Goal: Transaction & Acquisition: Purchase product/service

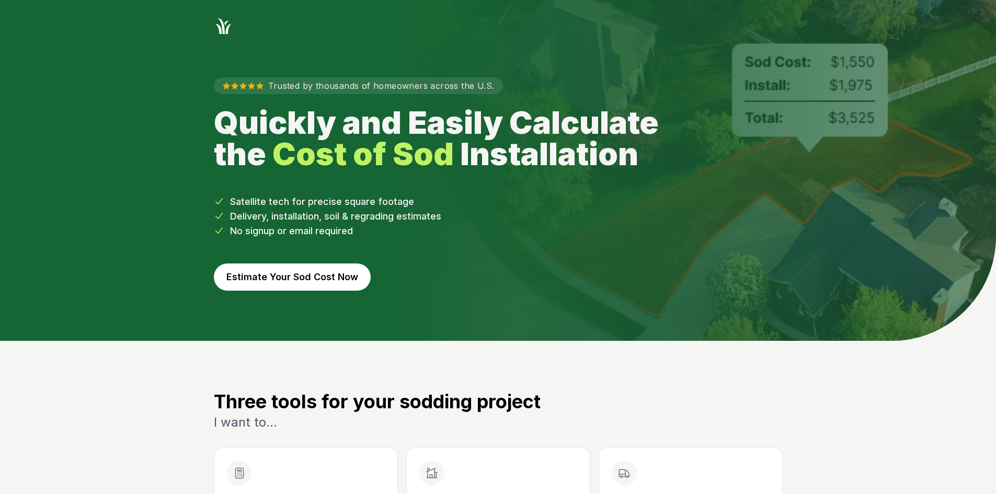
click at [306, 281] on button "Estimate Your Sod Cost Now" at bounding box center [292, 276] width 157 height 27
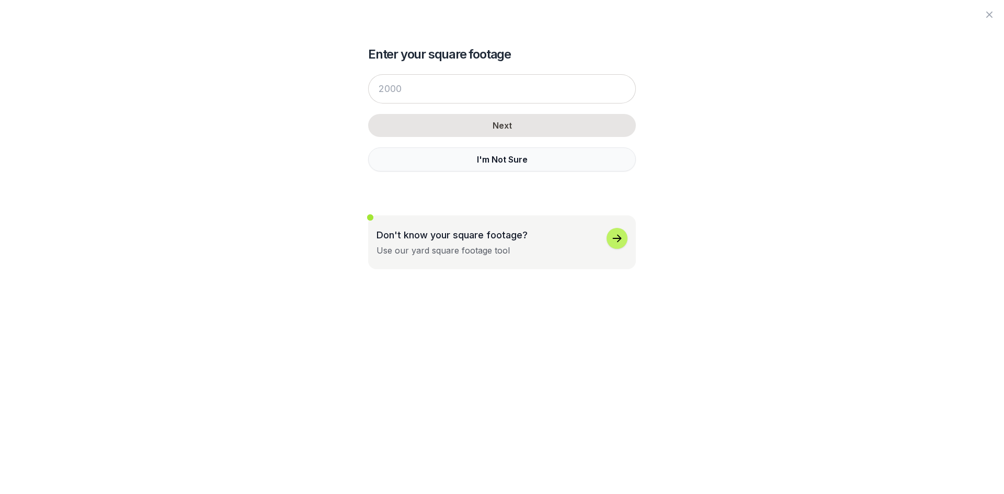
click at [374, 164] on button "I'm Not Sure" at bounding box center [502, 159] width 268 height 24
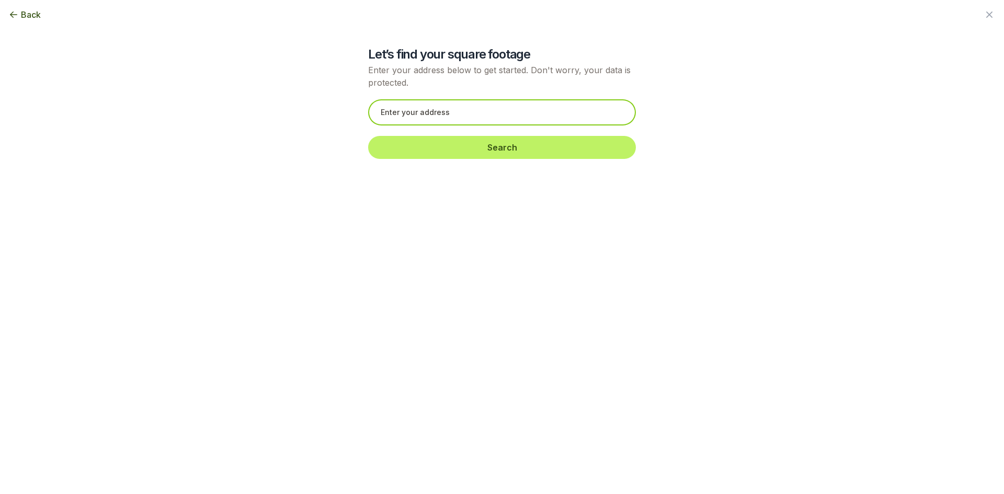
click at [385, 116] on input "text" at bounding box center [502, 112] width 268 height 26
paste input "[STREET_ADDRESS][PERSON_NAME]"
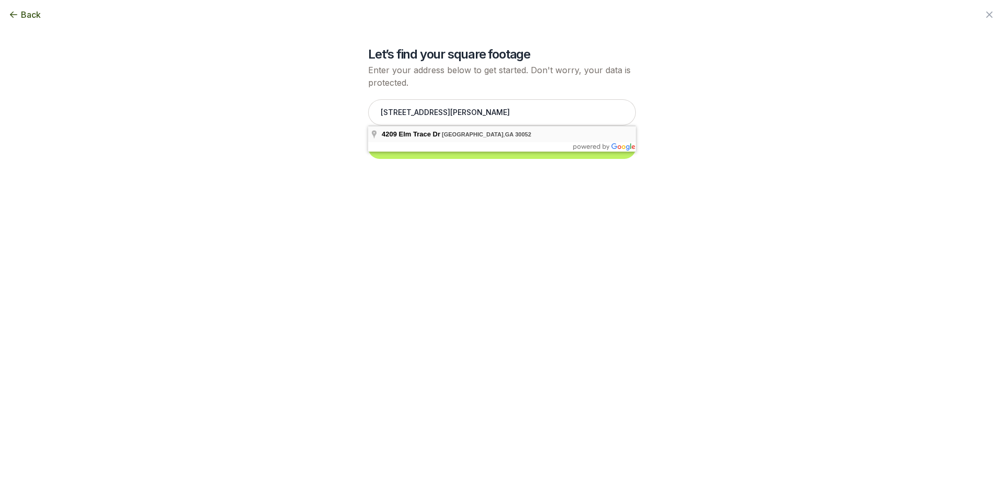
type input "[STREET_ADDRESS]"
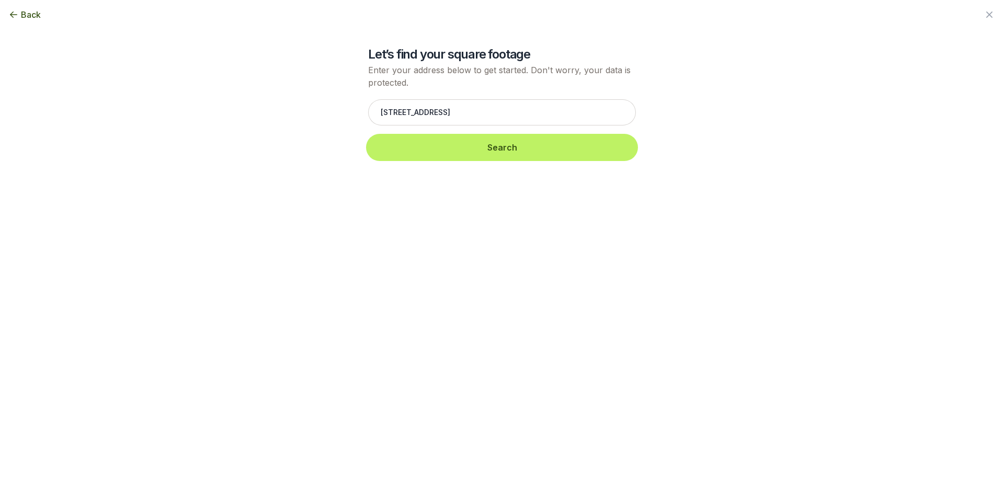
drag, startPoint x: 423, startPoint y: 144, endPoint x: 429, endPoint y: 140, distance: 7.1
click at [423, 144] on button "Search" at bounding box center [502, 147] width 268 height 23
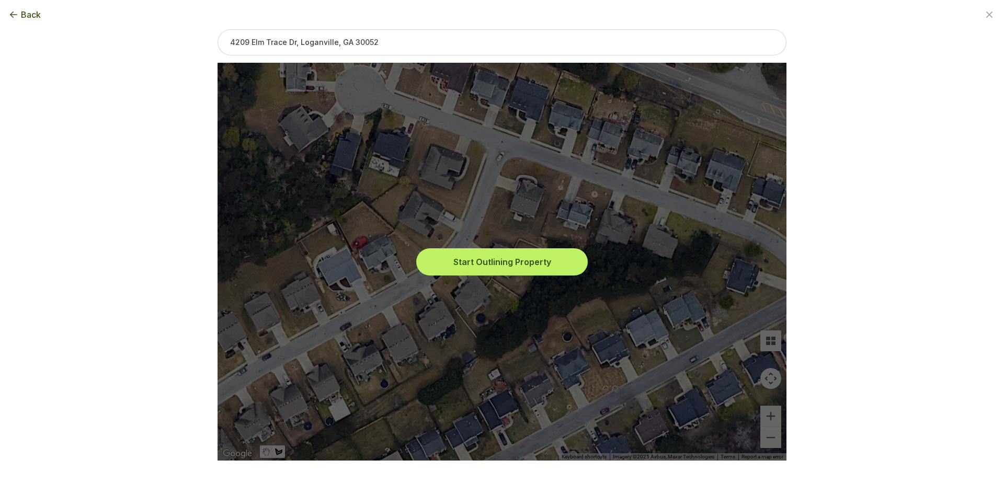
click at [488, 264] on button "Start Outlining Property" at bounding box center [501, 261] width 167 height 23
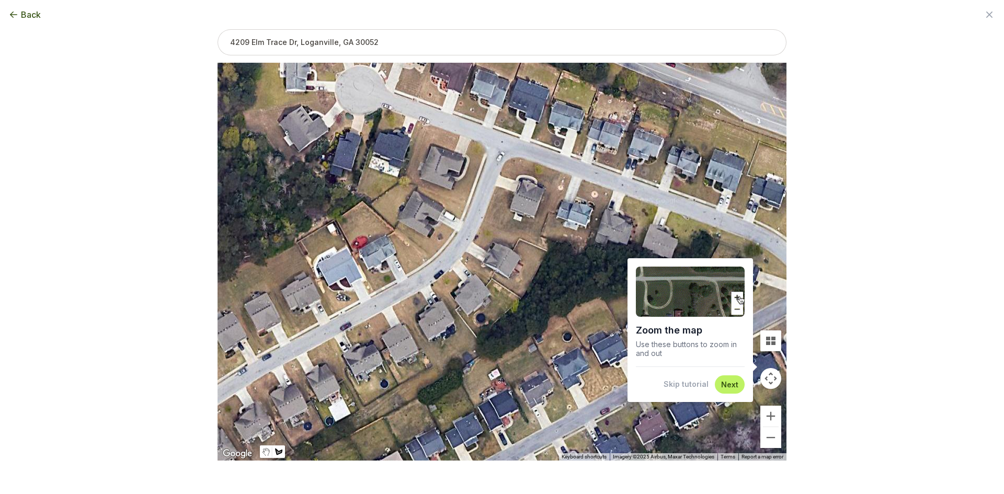
click at [681, 388] on button "Skip tutorial" at bounding box center [685, 384] width 45 height 10
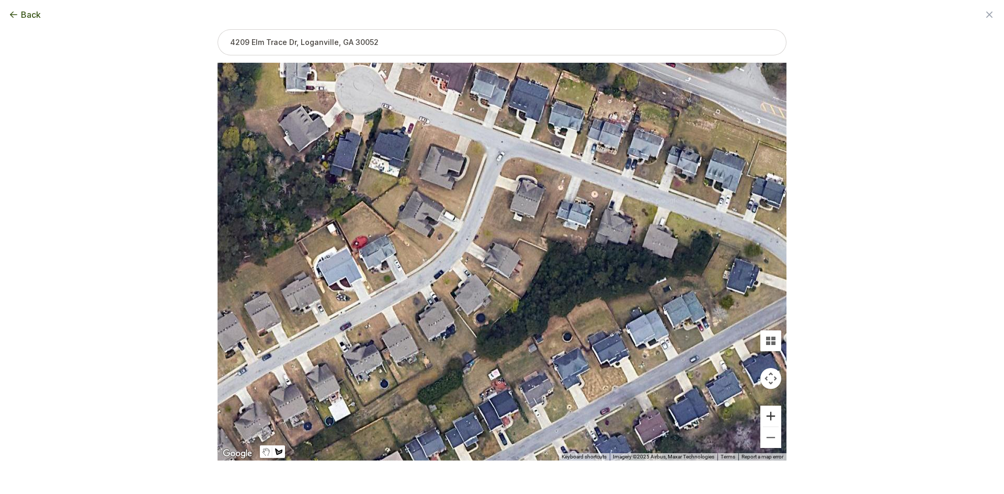
click at [773, 419] on button "Zoom in" at bounding box center [770, 416] width 21 height 21
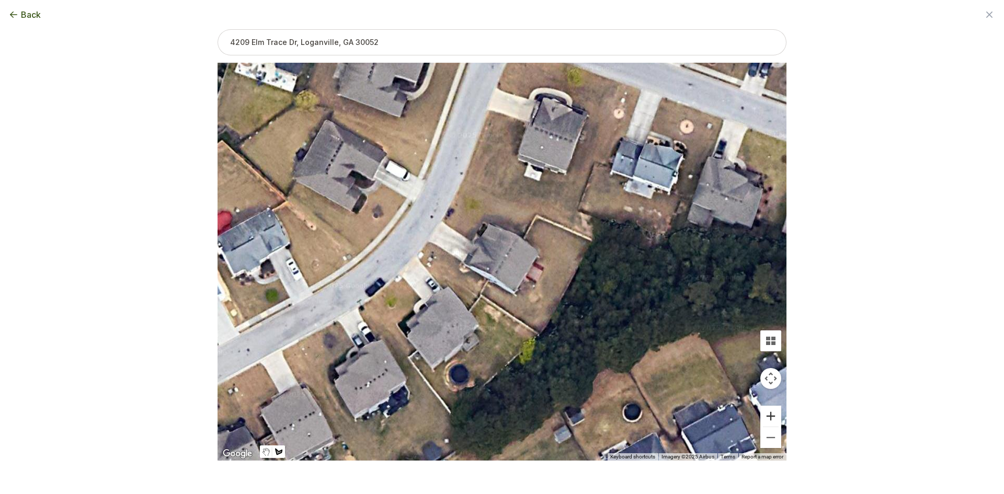
click at [771, 416] on button "Zoom in" at bounding box center [770, 416] width 21 height 21
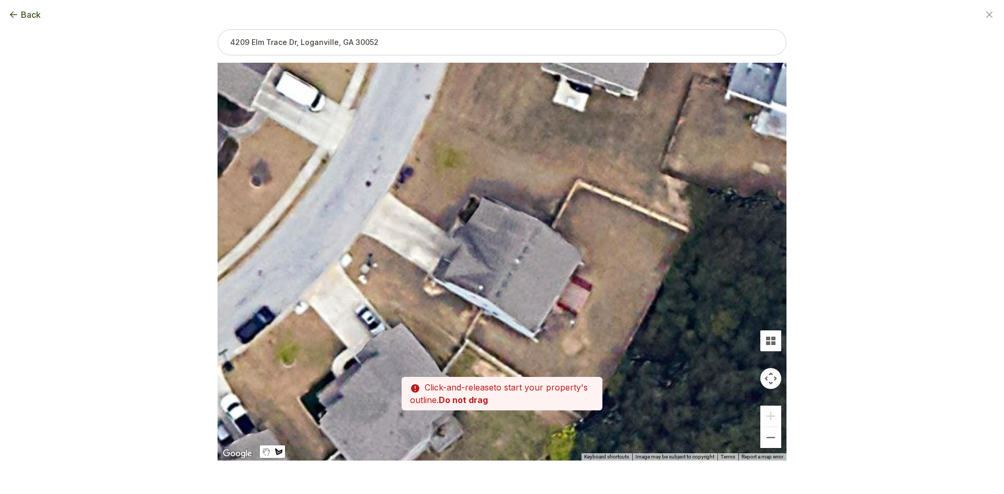
drag, startPoint x: 623, startPoint y: 359, endPoint x: 630, endPoint y: 373, distance: 15.7
click at [630, 373] on div at bounding box center [501, 262] width 569 height 398
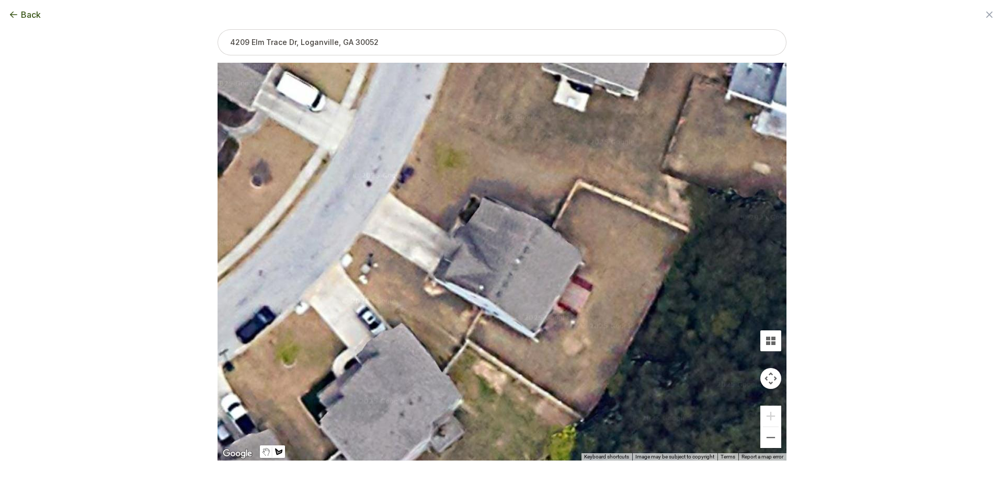
click at [479, 312] on div at bounding box center [501, 262] width 569 height 398
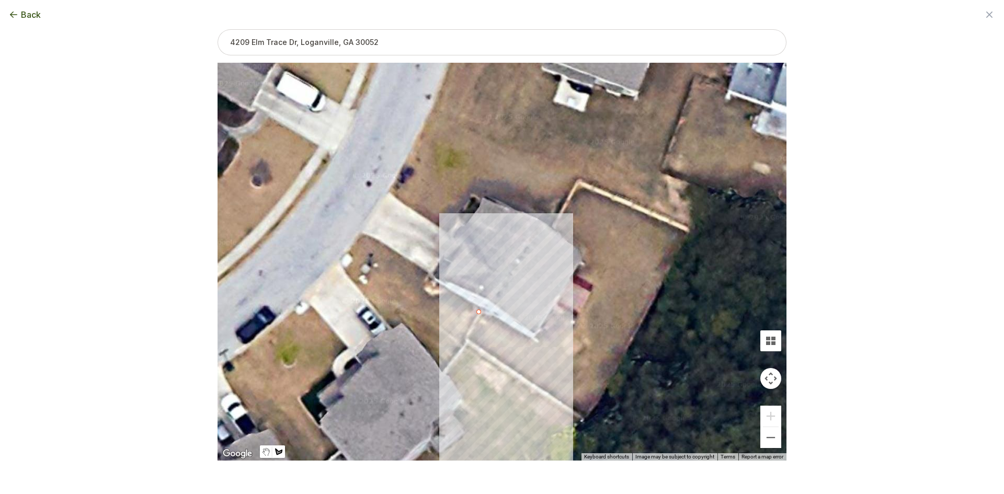
click at [462, 340] on div at bounding box center [501, 262] width 569 height 398
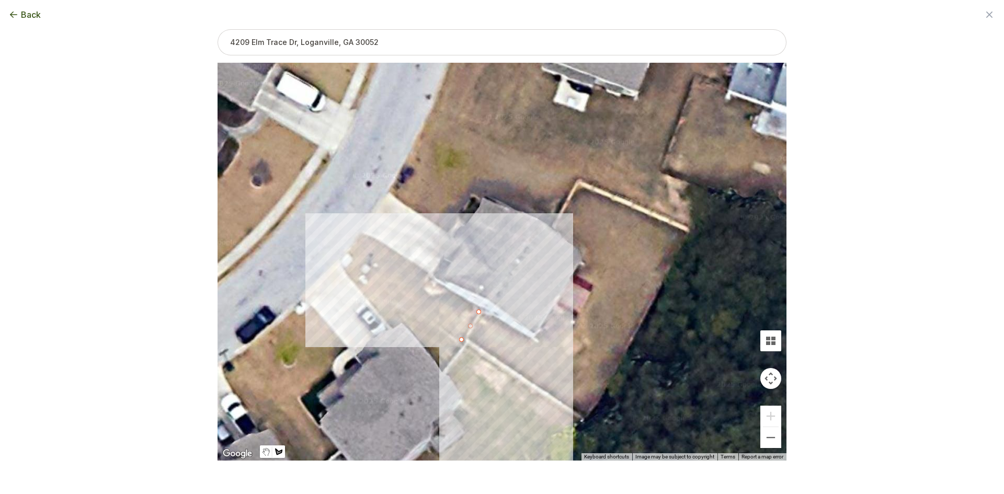
click at [348, 250] on div at bounding box center [501, 262] width 569 height 398
click at [360, 232] on div at bounding box center [501, 262] width 569 height 398
click at [382, 243] on div at bounding box center [501, 262] width 569 height 398
click at [427, 271] on div at bounding box center [501, 262] width 569 height 398
click at [427, 277] on div at bounding box center [501, 262] width 569 height 398
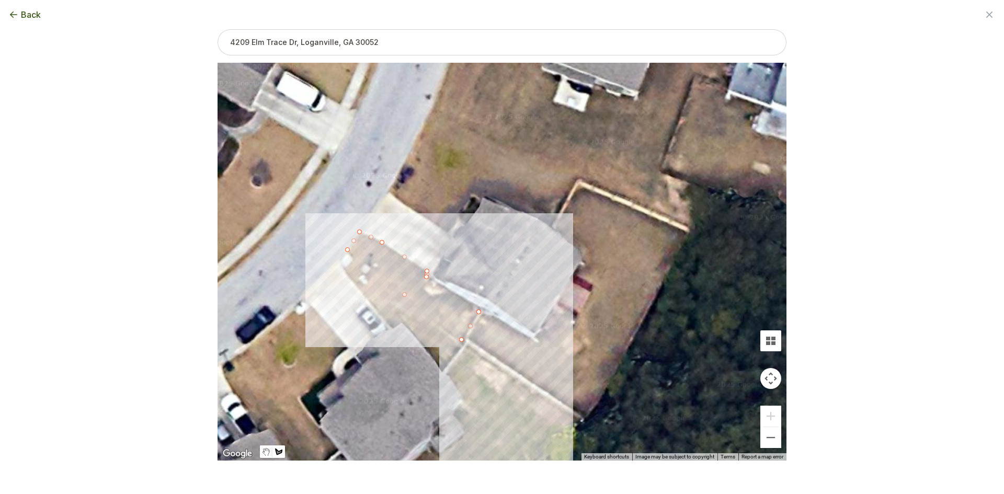
click at [477, 311] on div at bounding box center [501, 262] width 569 height 398
click at [439, 476] on button "Select another area" at bounding box center [430, 477] width 75 height 10
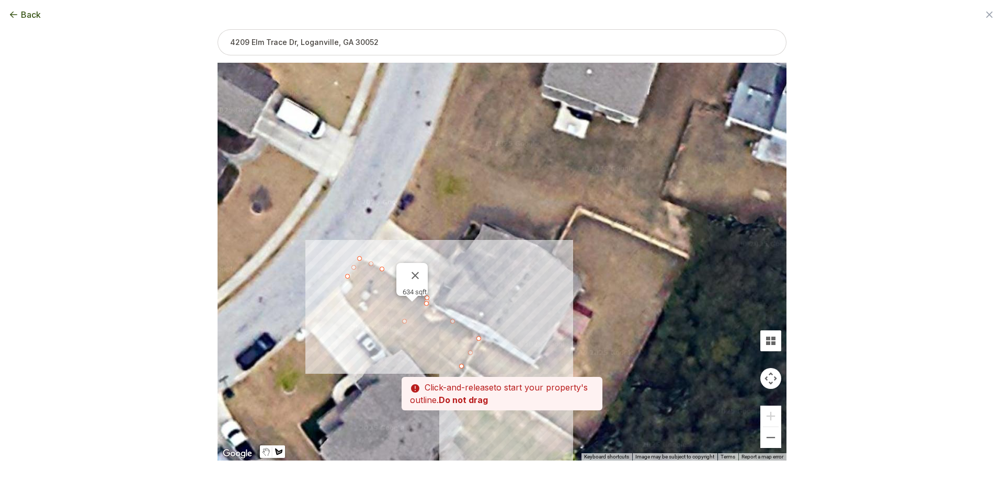
drag, startPoint x: 485, startPoint y: 253, endPoint x: 485, endPoint y: 289, distance: 35.5
click at [485, 289] on div at bounding box center [501, 262] width 569 height 398
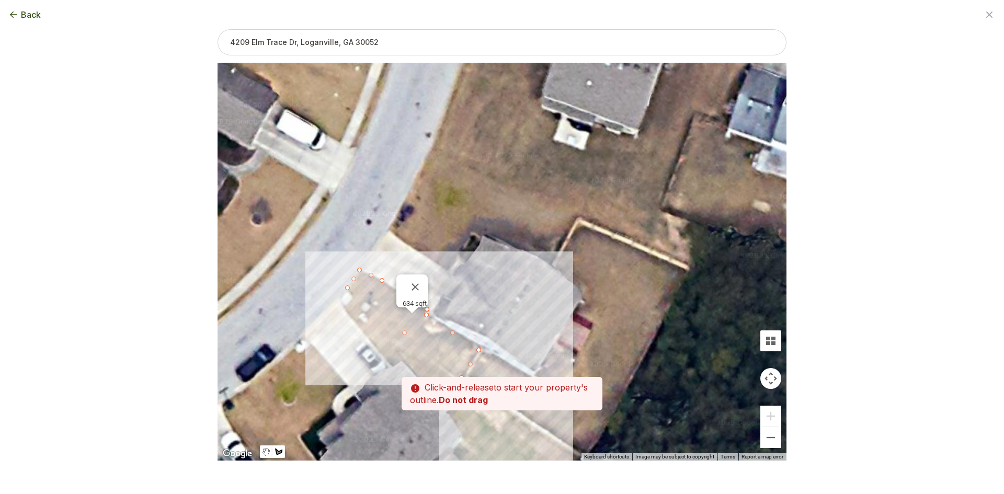
click at [447, 269] on div at bounding box center [501, 262] width 569 height 398
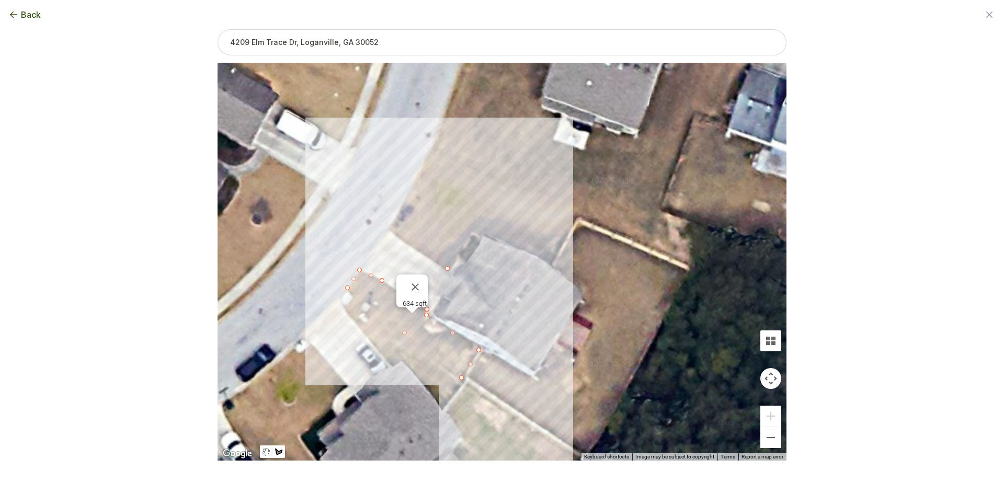
drag, startPoint x: 398, startPoint y: 238, endPoint x: 395, endPoint y: 233, distance: 6.5
click at [398, 238] on div at bounding box center [501, 262] width 569 height 398
click at [389, 226] on div at bounding box center [501, 262] width 569 height 398
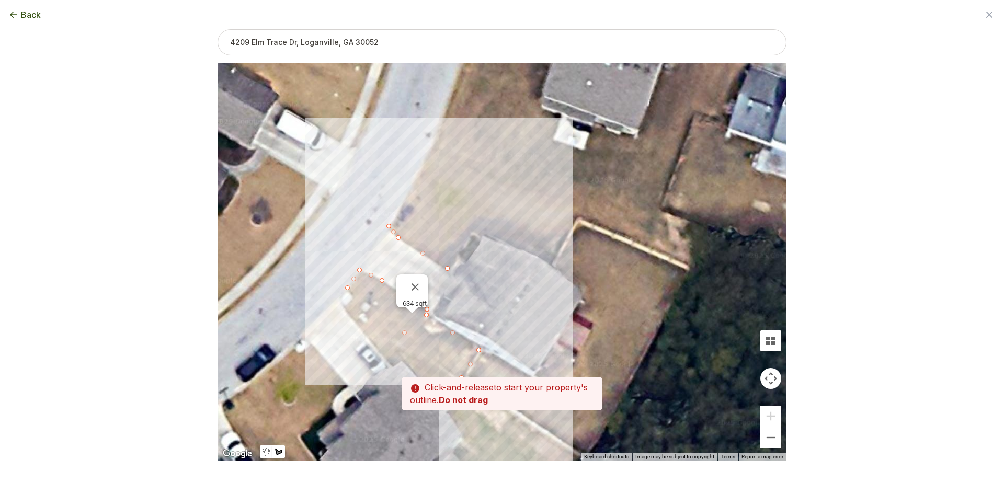
click at [434, 147] on div at bounding box center [501, 262] width 569 height 398
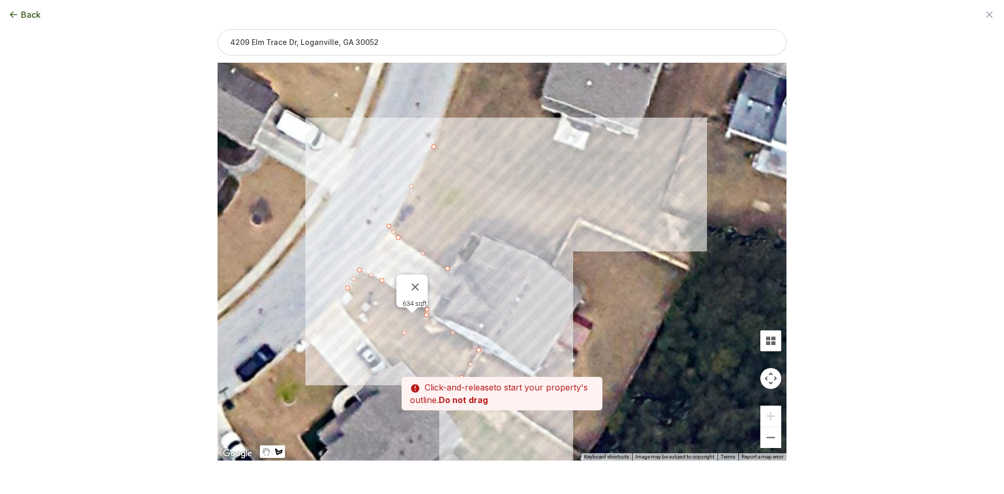
click at [576, 216] on div at bounding box center [501, 262] width 569 height 398
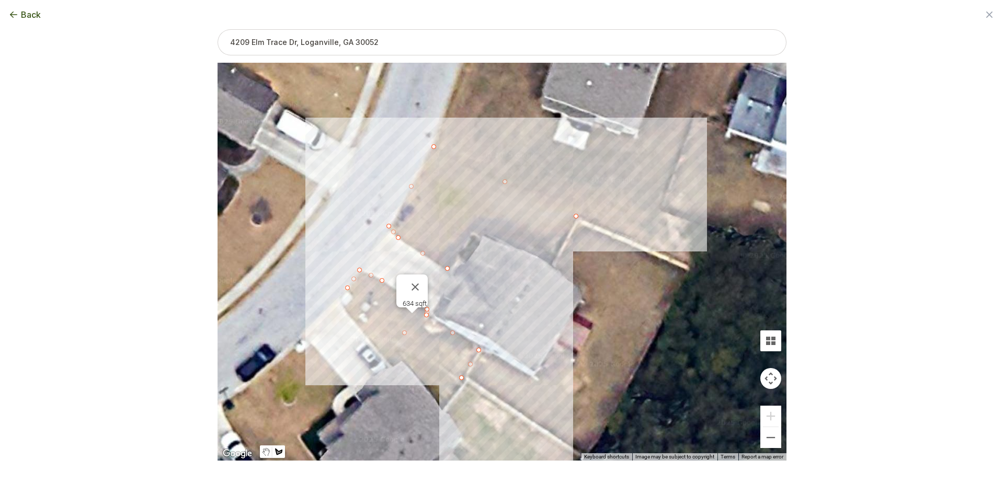
click at [551, 263] on div at bounding box center [501, 262] width 569 height 398
click at [480, 231] on div at bounding box center [501, 262] width 569 height 398
click at [467, 236] on div at bounding box center [501, 262] width 569 height 398
click at [449, 268] on div at bounding box center [501, 262] width 569 height 398
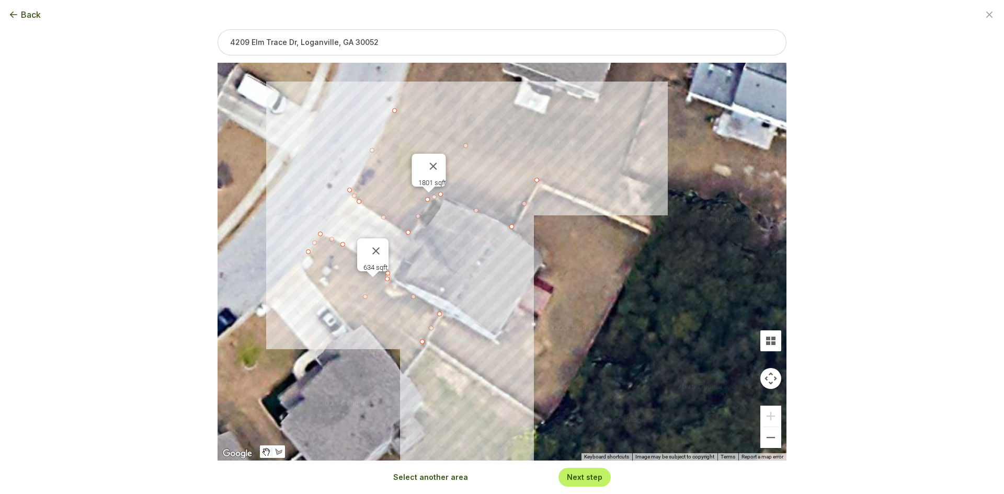
drag, startPoint x: 533, startPoint y: 337, endPoint x: 492, endPoint y: 300, distance: 54.8
click at [492, 300] on div "634 sqft 1801 sqft" at bounding box center [501, 262] width 569 height 398
click at [448, 480] on button "Select another area" at bounding box center [430, 477] width 75 height 10
click at [442, 318] on div at bounding box center [501, 262] width 569 height 398
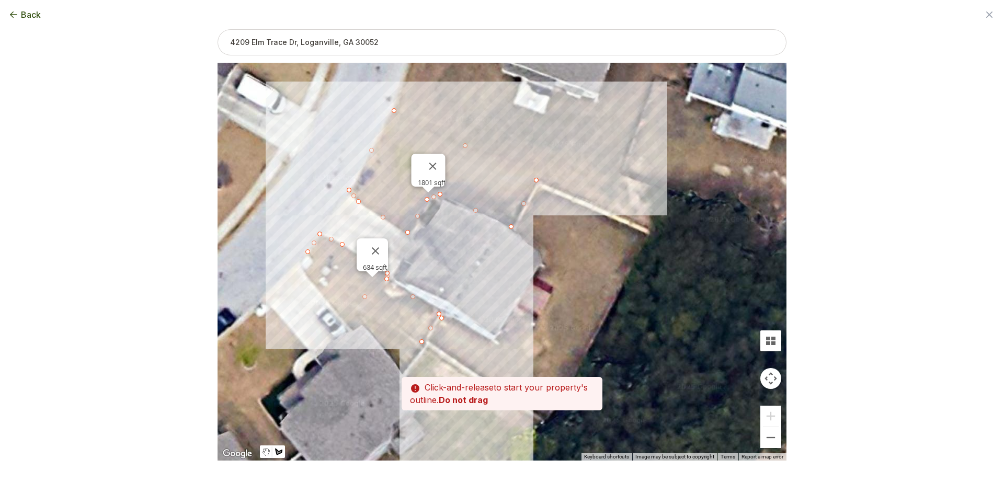
click at [430, 340] on div at bounding box center [501, 262] width 569 height 398
drag, startPoint x: 481, startPoint y: 372, endPoint x: 452, endPoint y: 339, distance: 44.1
click at [452, 339] on div "Zoom the map Use these buttons to zoom in and out Skip tutorial Next ← Move lef…" at bounding box center [501, 228] width 569 height 398
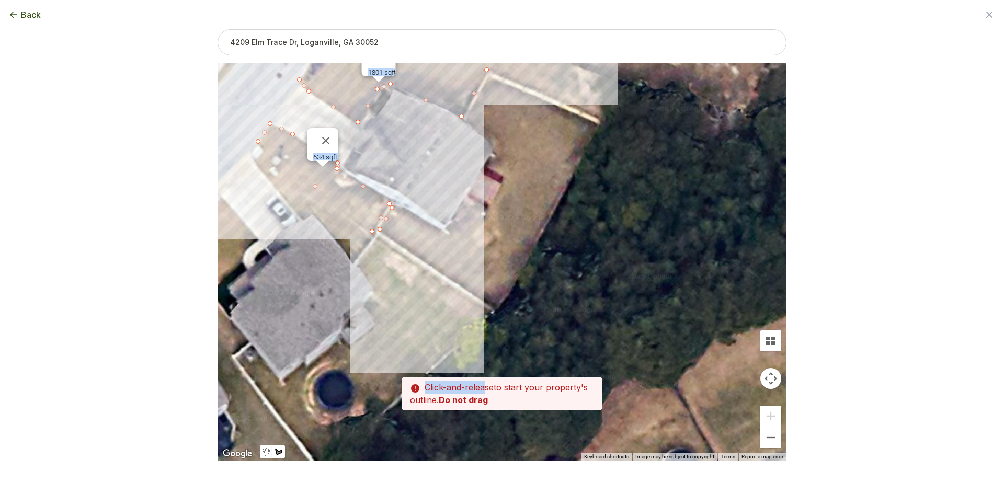
drag, startPoint x: 468, startPoint y: 341, endPoint x: 418, endPoint y: 228, distance: 123.8
click at [418, 228] on div at bounding box center [501, 262] width 569 height 398
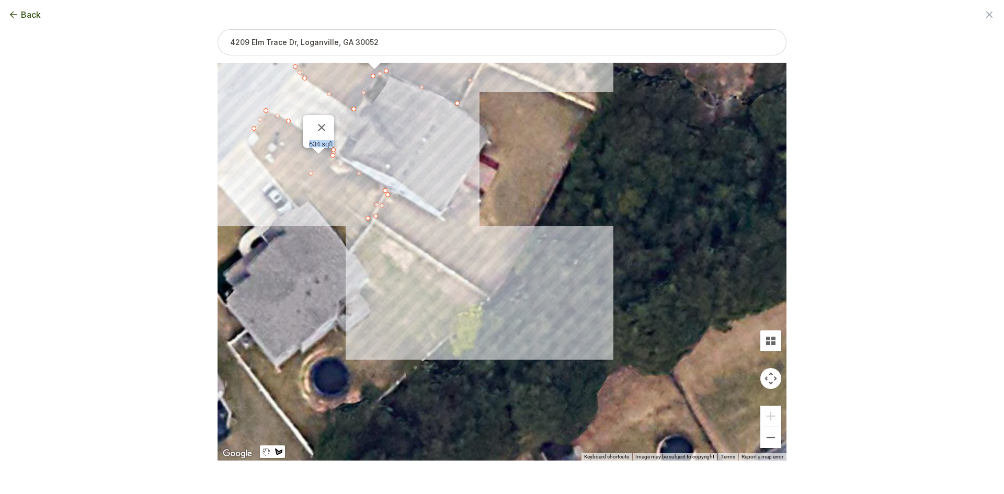
click at [490, 293] on div at bounding box center [501, 262] width 569 height 398
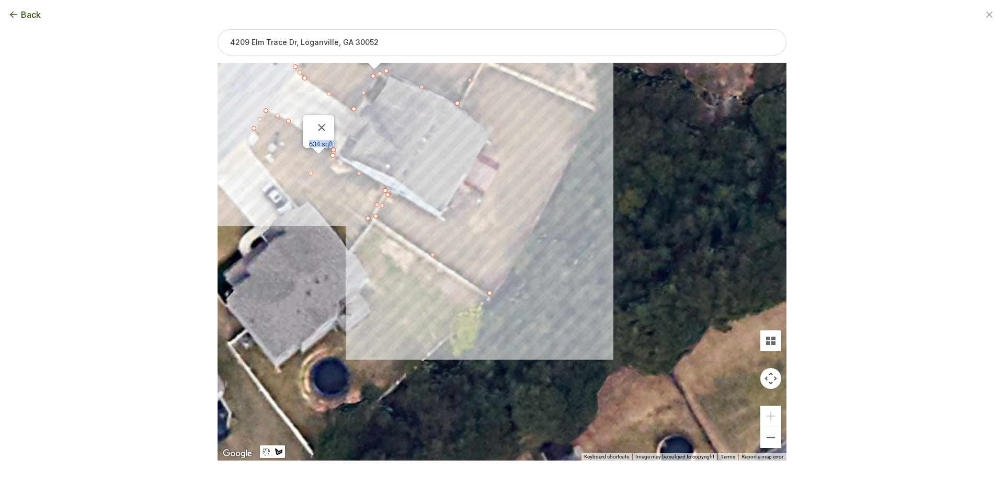
click at [592, 114] on div at bounding box center [501, 262] width 569 height 398
click at [487, 66] on div at bounding box center [501, 262] width 569 height 398
click at [461, 107] on div at bounding box center [501, 262] width 569 height 398
click at [490, 132] on div at bounding box center [501, 262] width 569 height 398
click at [482, 153] on div at bounding box center [501, 262] width 569 height 398
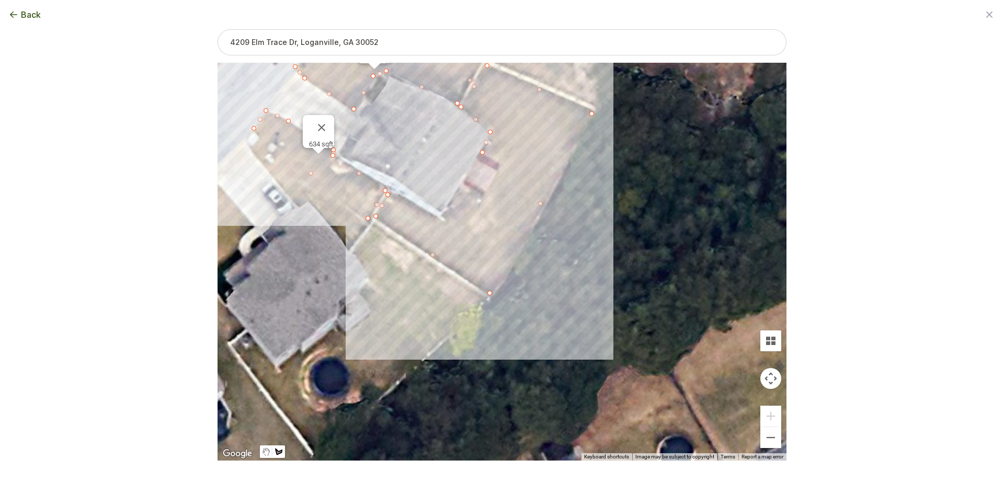
click at [502, 162] on div at bounding box center [501, 262] width 569 height 398
click at [486, 197] on div at bounding box center [501, 262] width 569 height 398
click at [462, 187] on div at bounding box center [501, 262] width 569 height 398
click at [443, 221] on div at bounding box center [501, 262] width 569 height 398
click at [387, 197] on div at bounding box center [501, 262] width 569 height 398
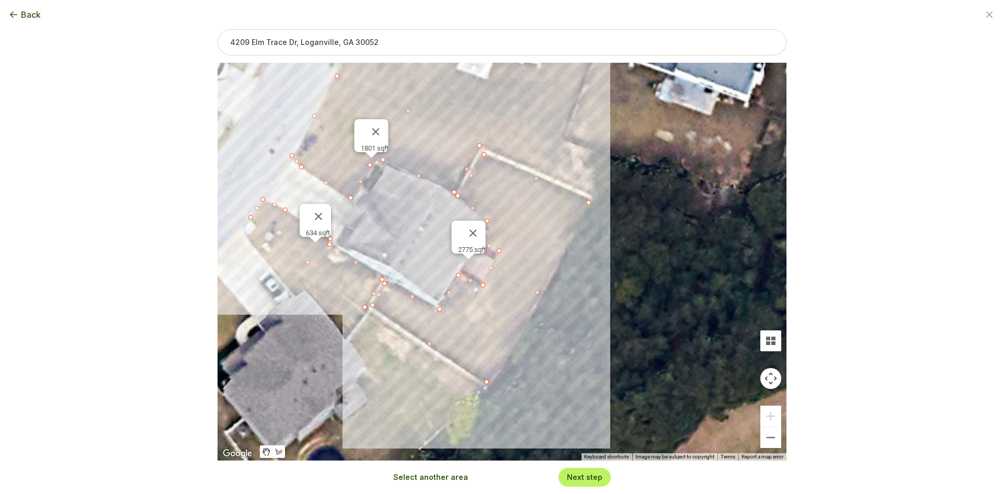
drag, startPoint x: 420, startPoint y: 130, endPoint x: 417, endPoint y: 231, distance: 101.0
click at [417, 231] on div "634 sqft 1801 sqft 2775 sqft" at bounding box center [501, 262] width 569 height 398
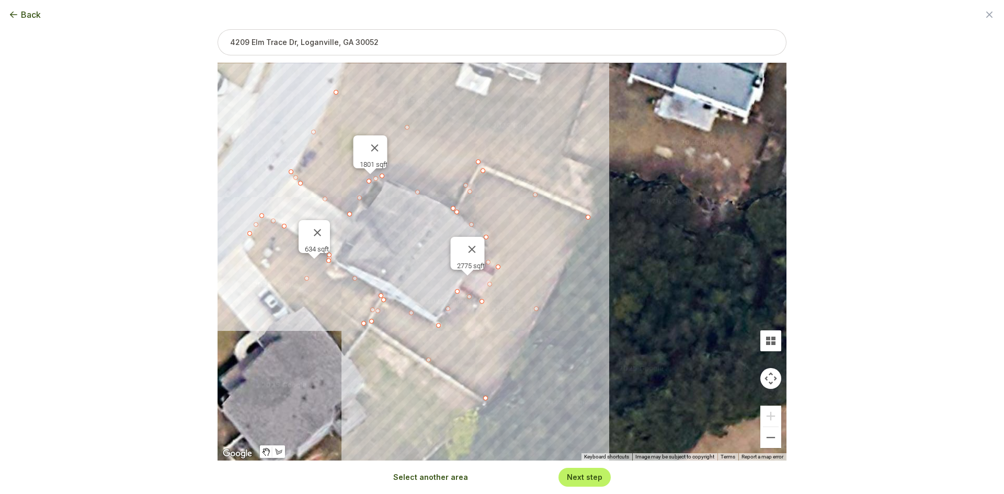
type input "5220"
